Goal: Task Accomplishment & Management: Manage account settings

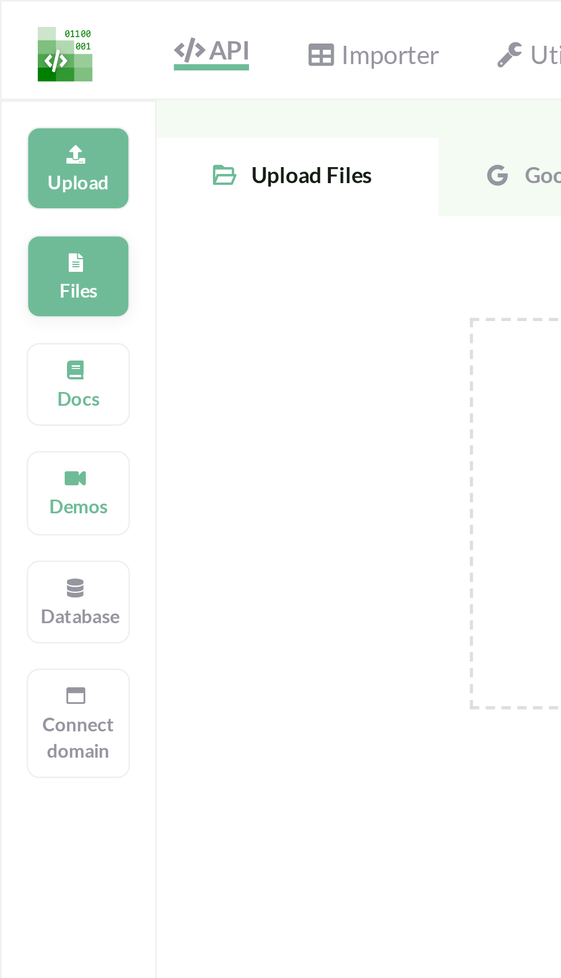
click at [27, 98] on icon at bounding box center [27, 94] width 8 height 7
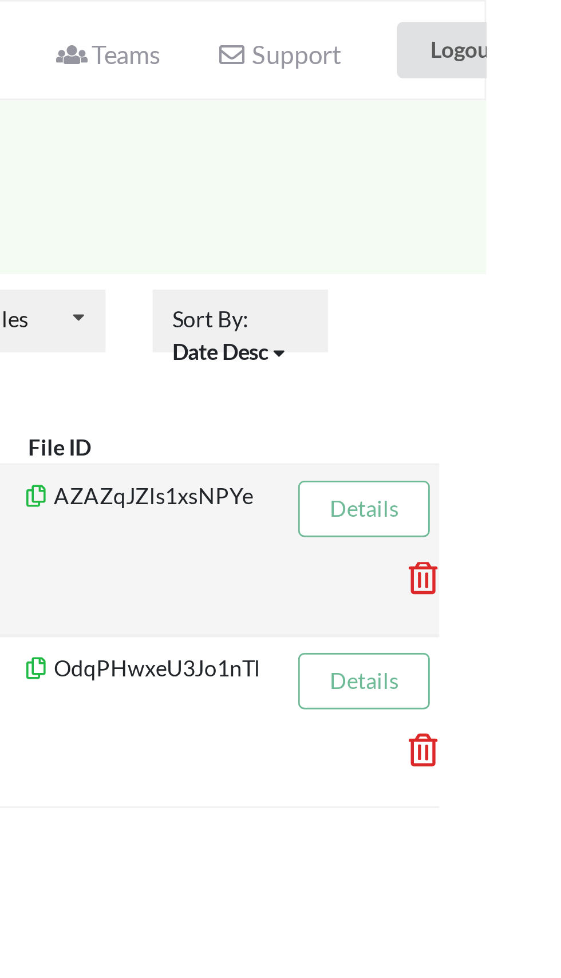
click at [523, 188] on link "Details" at bounding box center [516, 186] width 25 height 10
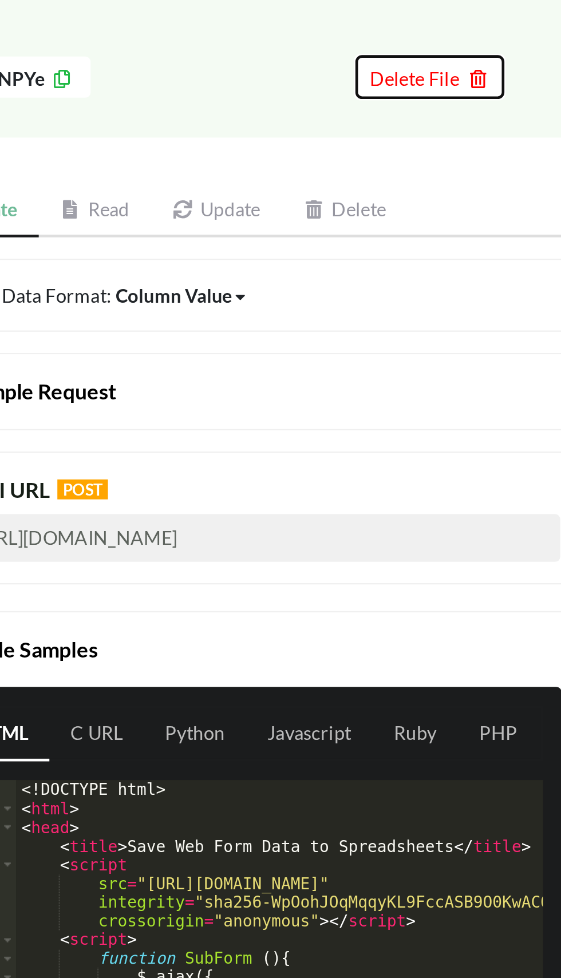
click at [455, 92] on icon at bounding box center [457, 90] width 10 height 8
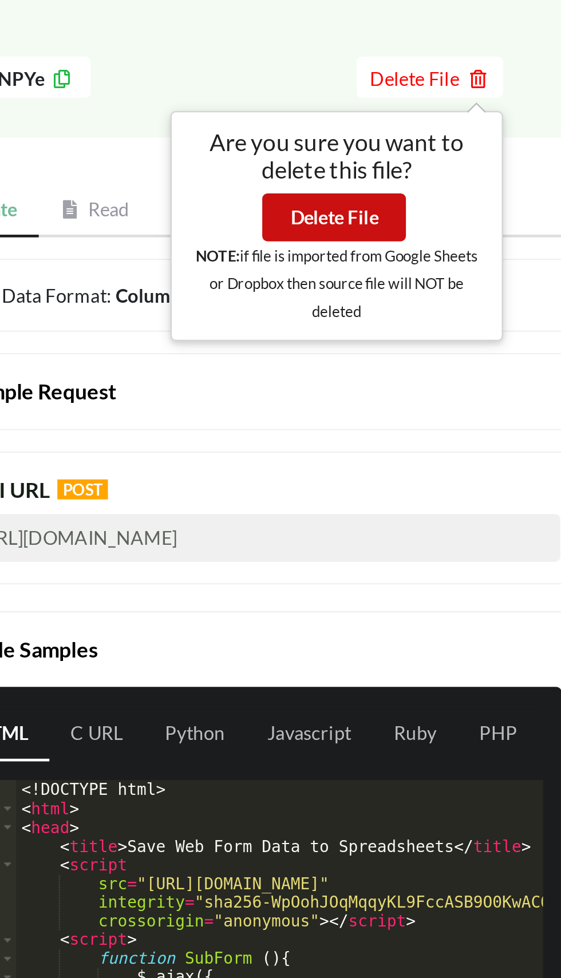
click at [405, 149] on button "Delete File" at bounding box center [397, 151] width 62 height 21
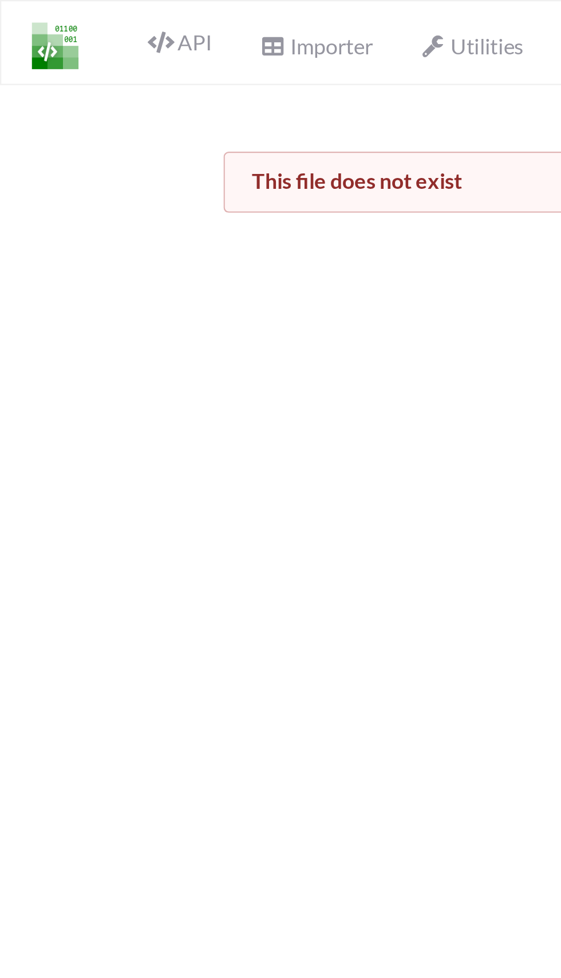
click at [28, 23] on img at bounding box center [24, 20] width 20 height 20
click at [72, 19] on icon at bounding box center [69, 18] width 11 height 9
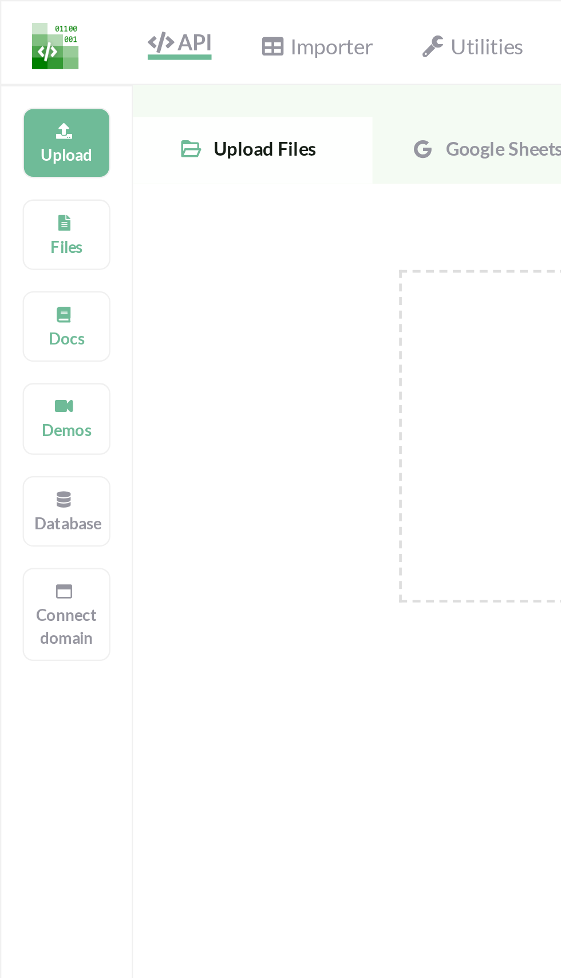
click at [211, 71] on div "Google Sheets" at bounding box center [211, 64] width 103 height 29
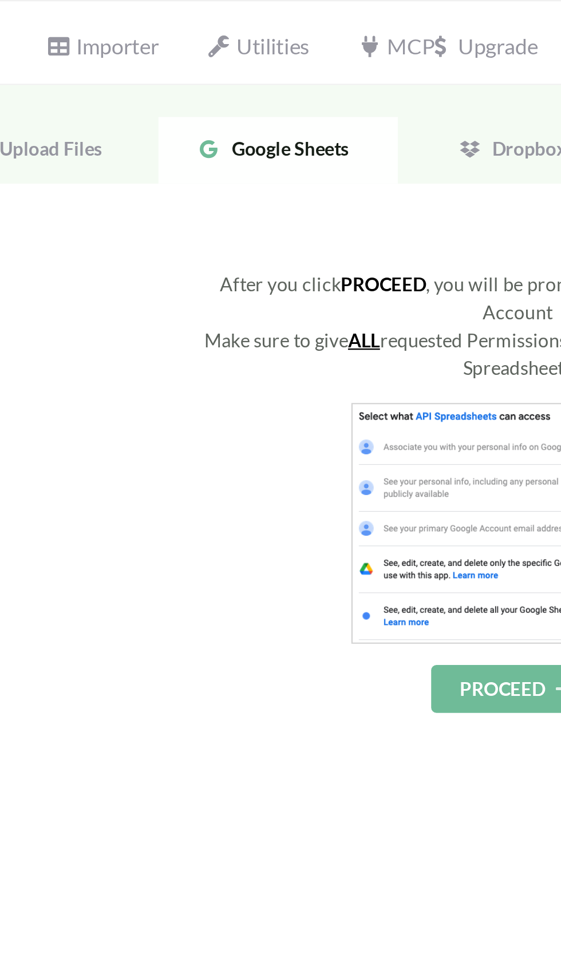
click at [216, 68] on span "Google Sheets" at bounding box center [214, 64] width 55 height 10
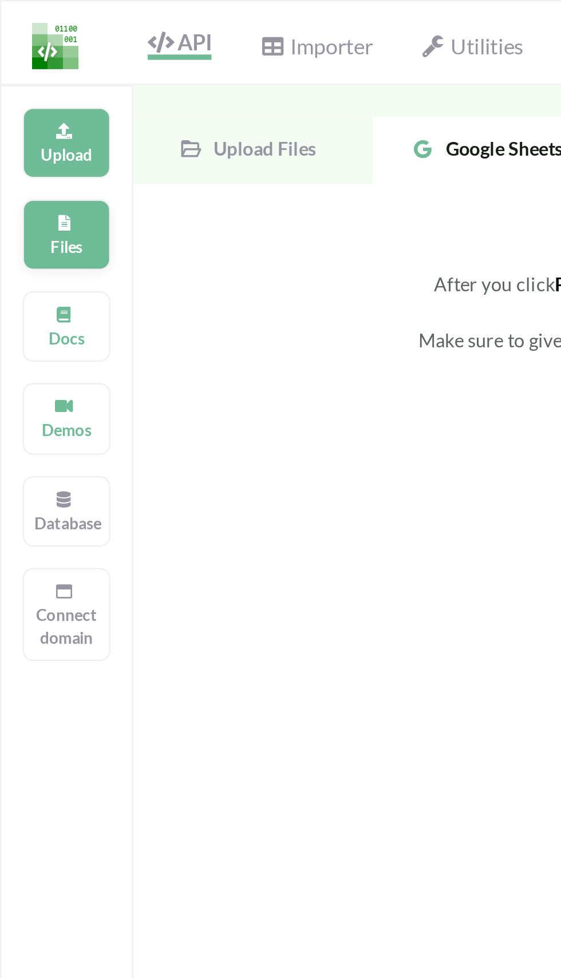
click at [27, 96] on icon at bounding box center [27, 94] width 8 height 7
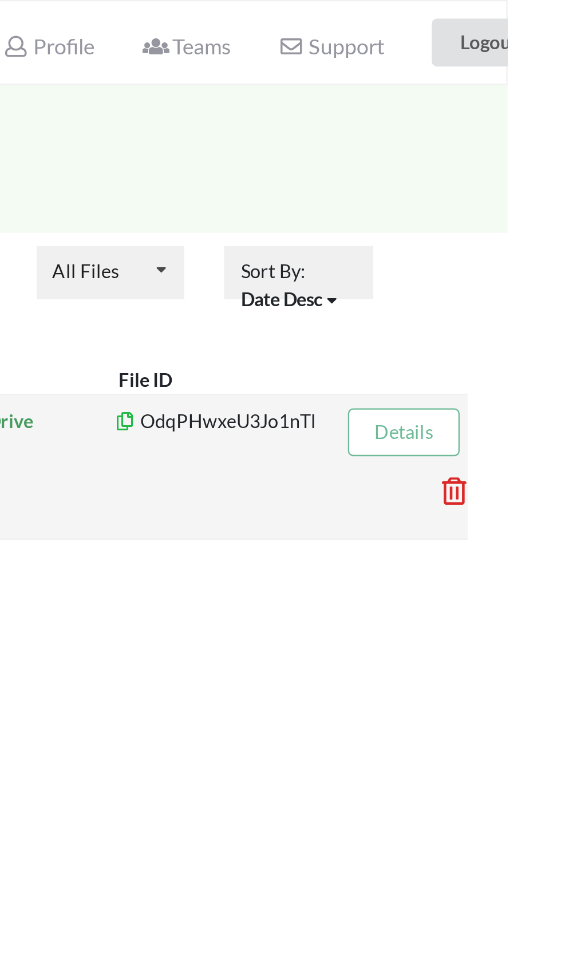
click at [536, 210] on icon at bounding box center [534, 208] width 3 height 5
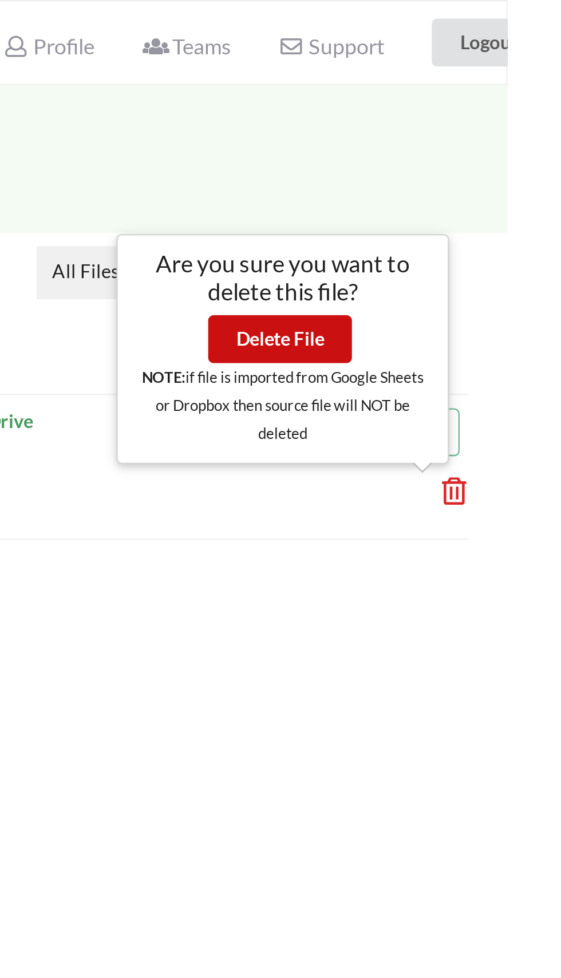
click at [475, 144] on button "Delete File" at bounding box center [463, 146] width 62 height 21
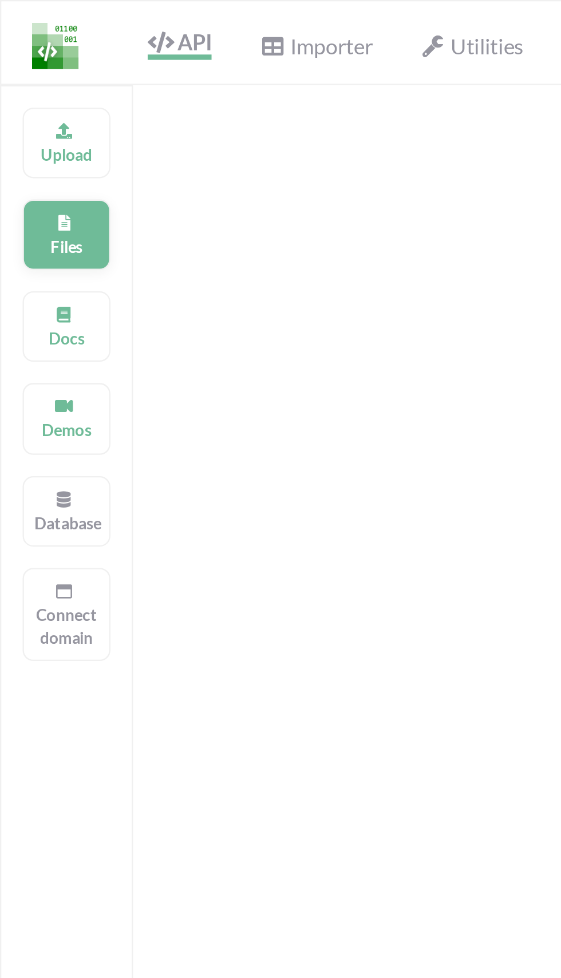
click at [29, 94] on icon at bounding box center [27, 94] width 8 height 7
click at [30, 136] on icon at bounding box center [27, 134] width 8 height 7
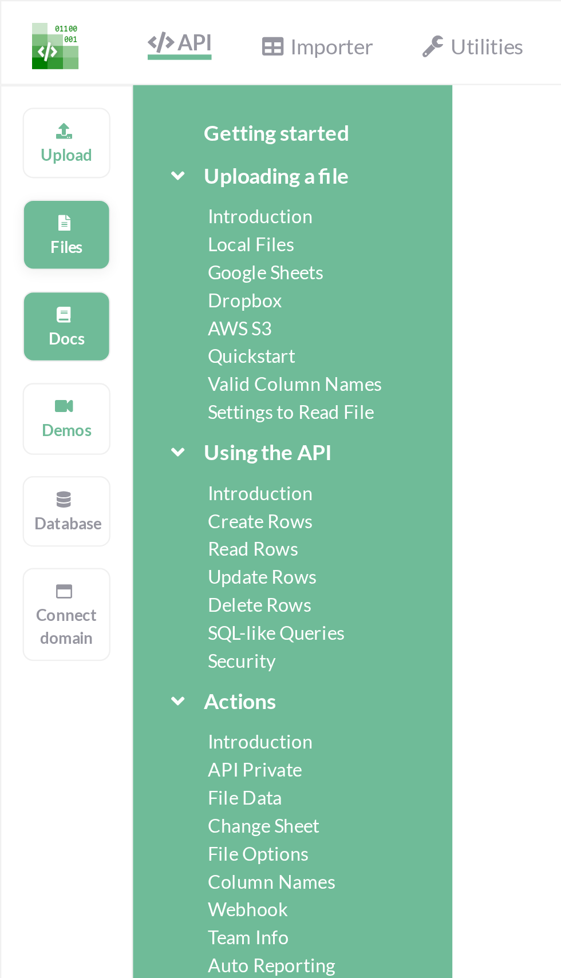
click at [27, 97] on icon at bounding box center [27, 94] width 8 height 7
